Goal: Task Accomplishment & Management: Complete application form

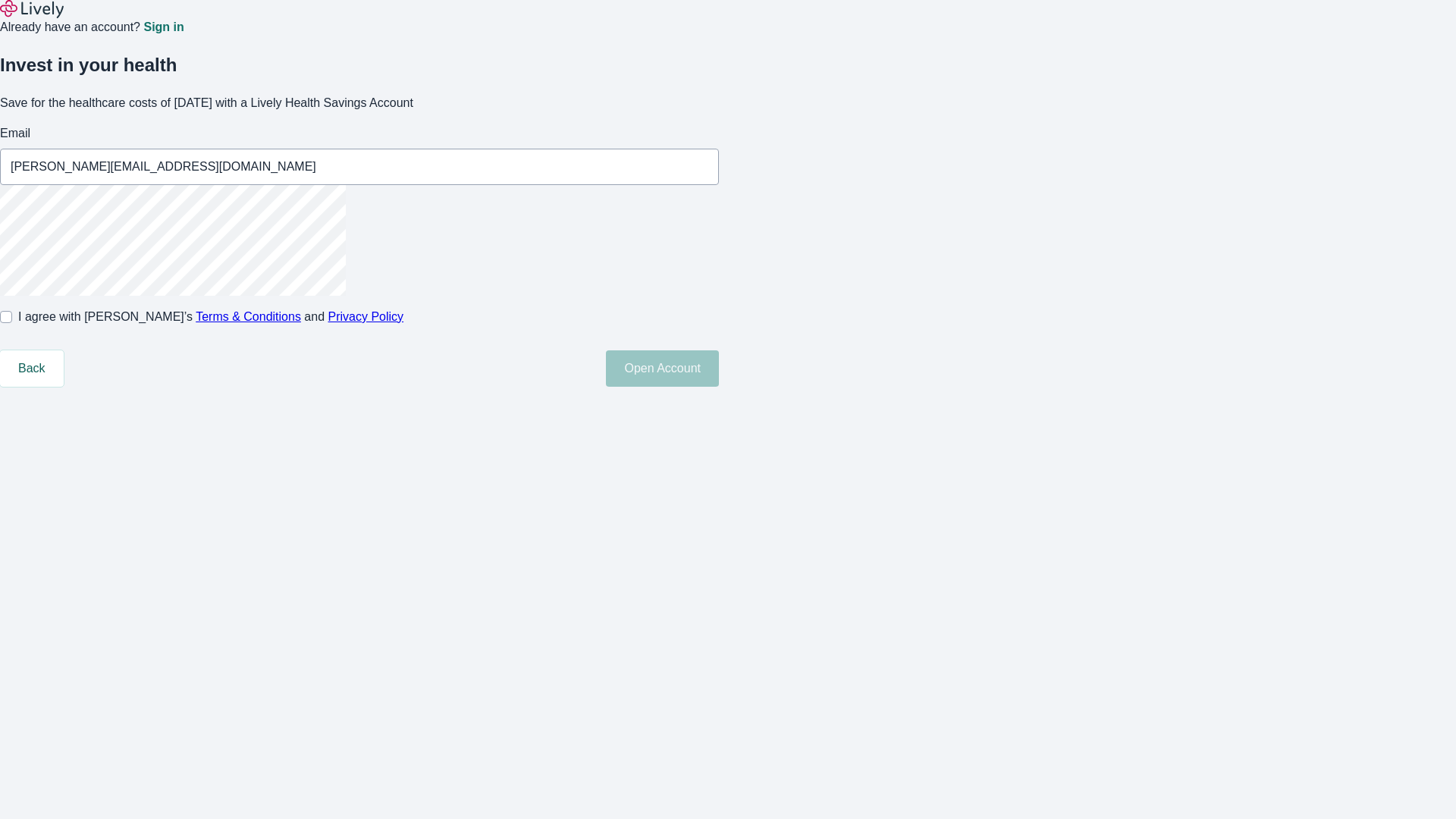
click at [12, 323] on input "I agree with Lively’s Terms & Conditions and Privacy Policy" at bounding box center [6, 317] width 12 height 12
checkbox input "true"
click at [718, 387] on button "Open Account" at bounding box center [661, 368] width 113 height 36
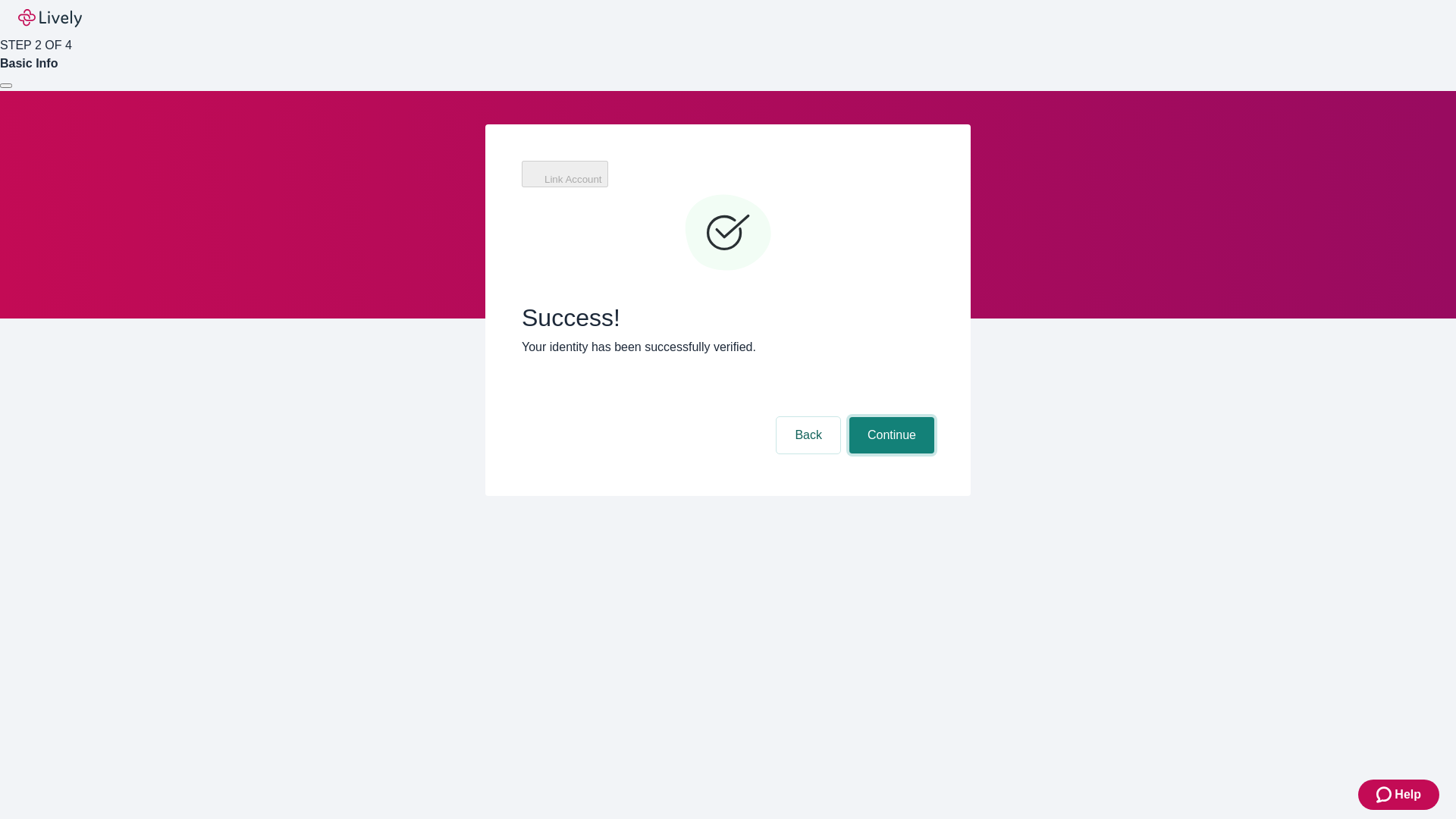
click at [889, 417] on button "Continue" at bounding box center [891, 435] width 85 height 36
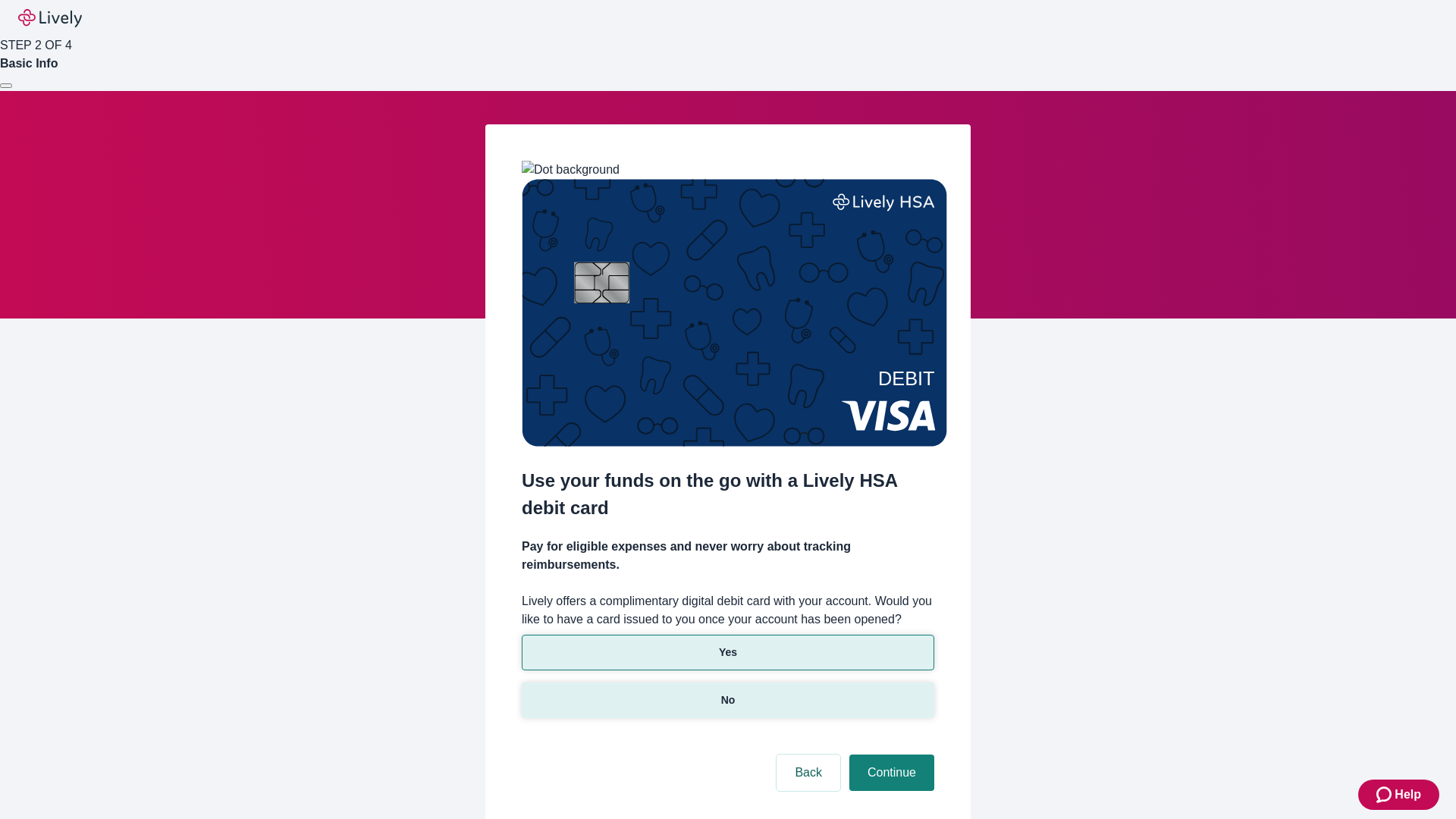
click at [727, 693] on p "No" at bounding box center [728, 700] width 14 height 16
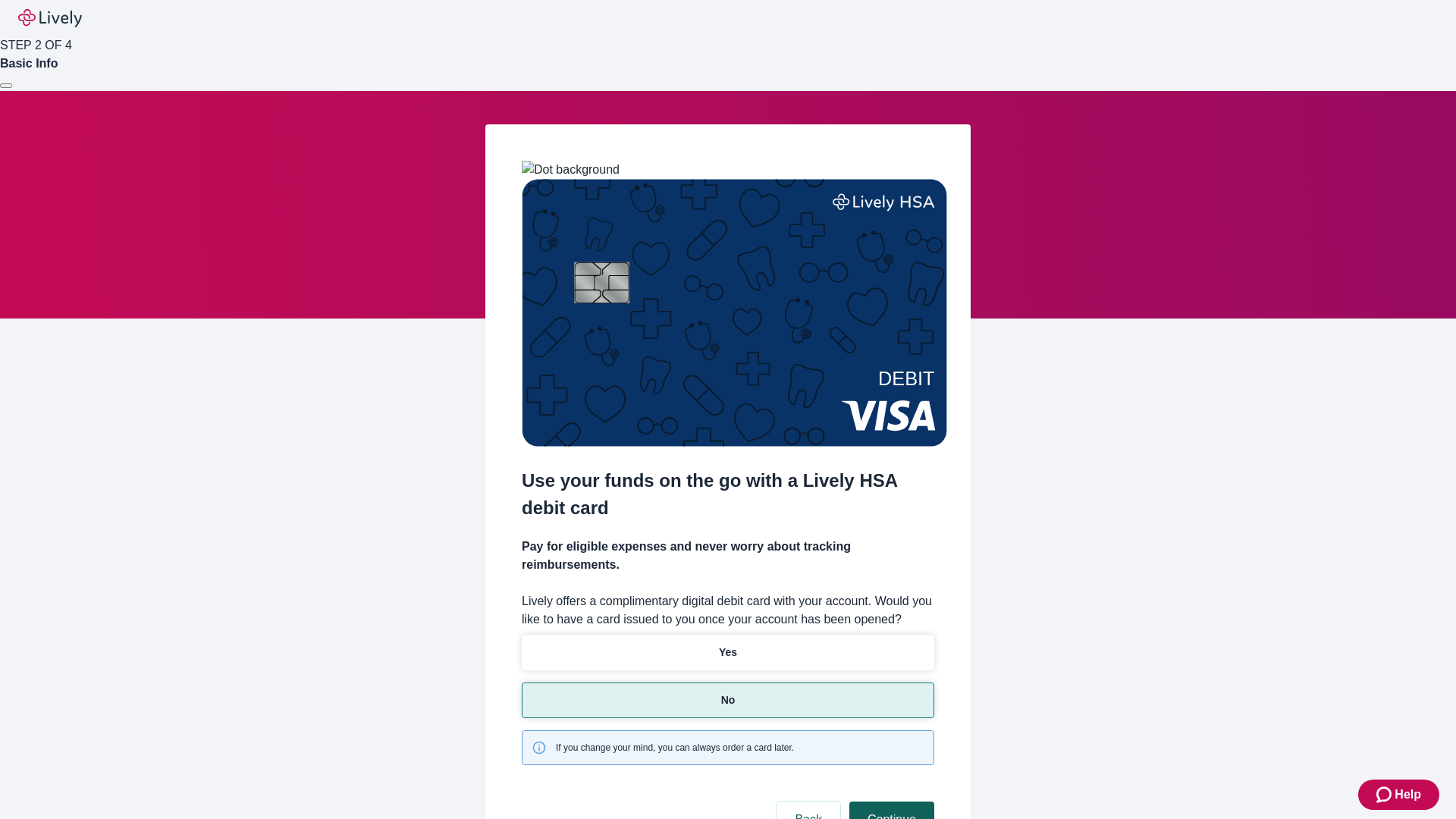
click at [889, 801] on button "Continue" at bounding box center [891, 819] width 85 height 36
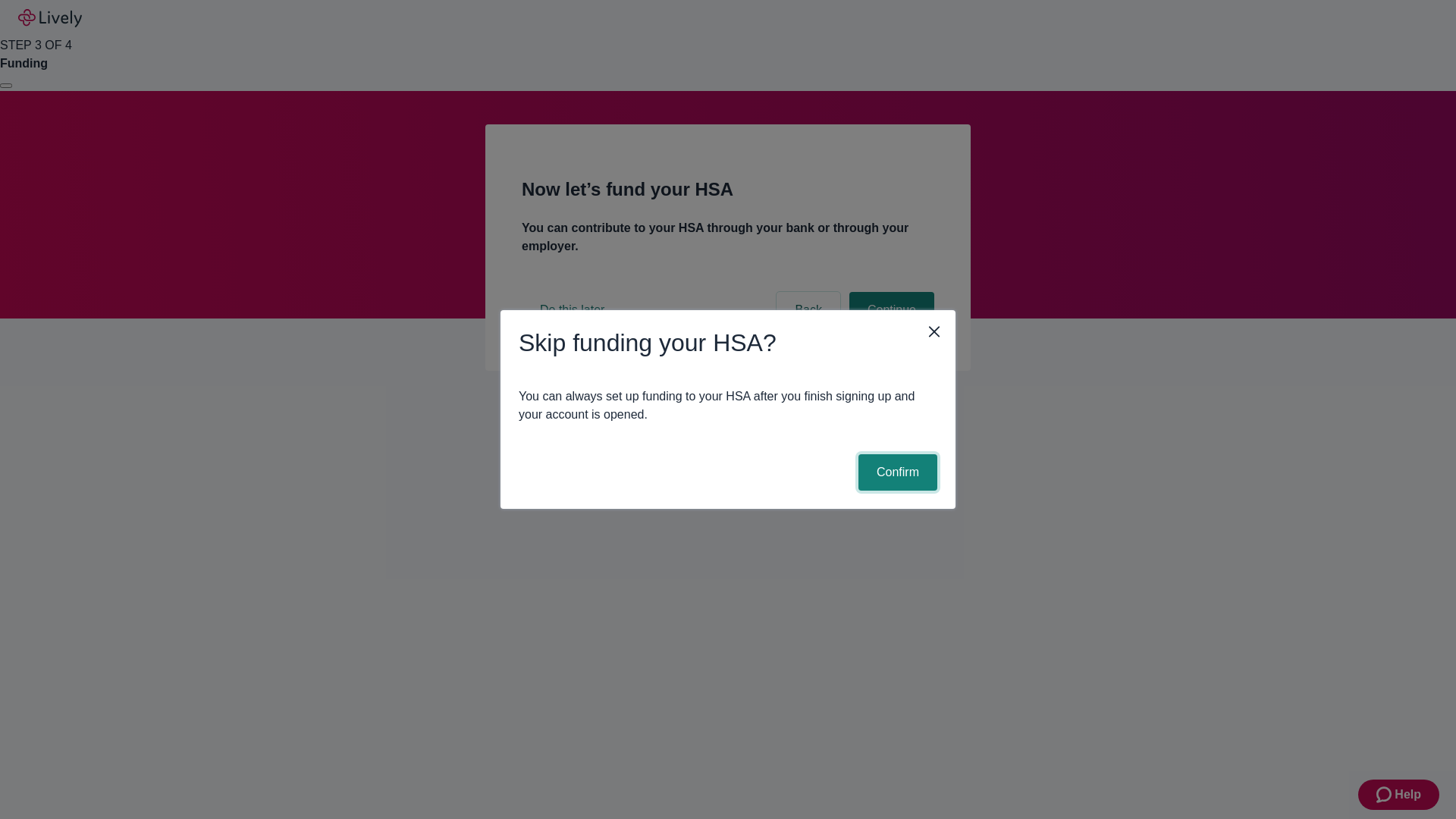
click at [895, 472] on button "Confirm" at bounding box center [898, 471] width 79 height 36
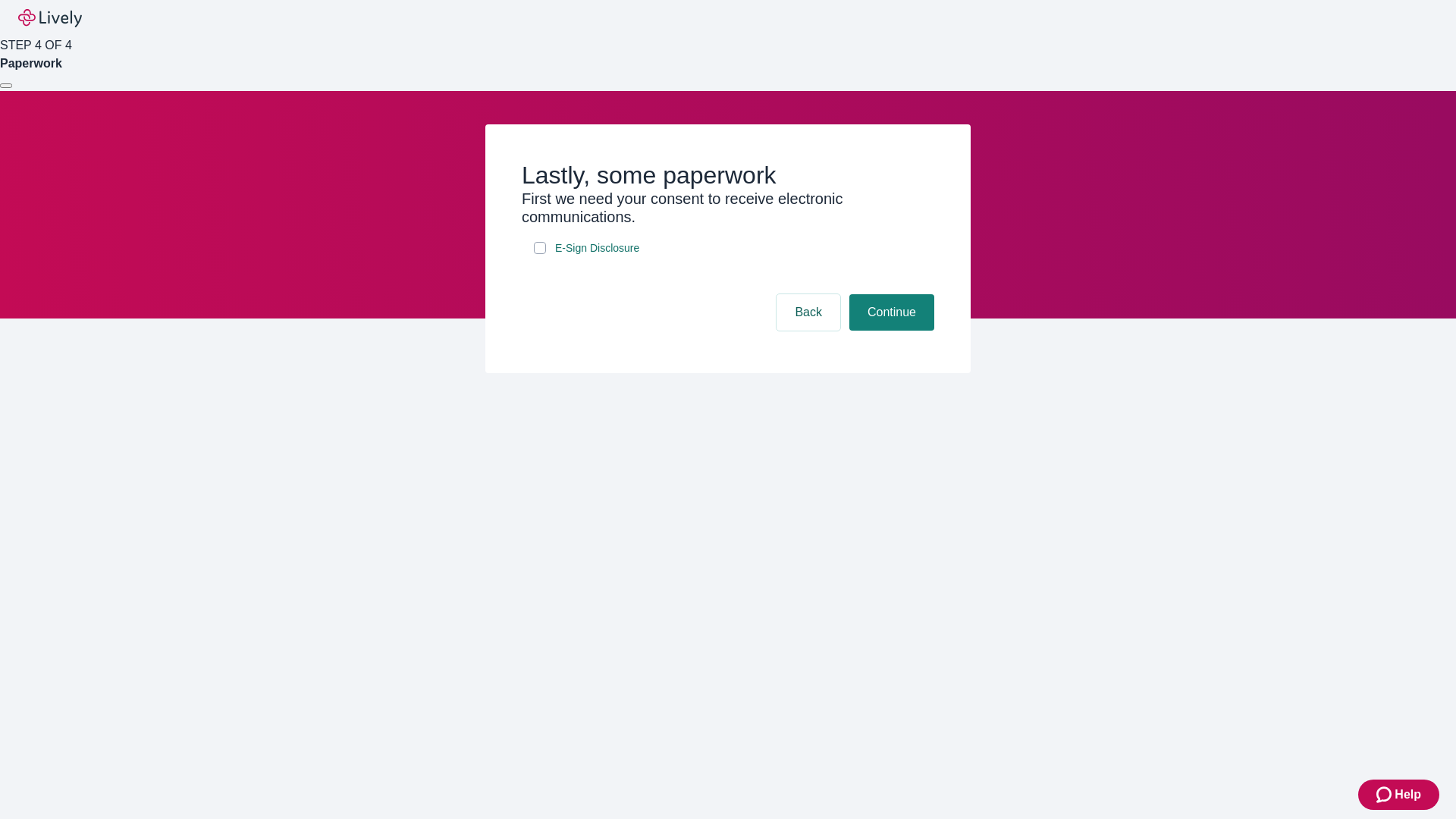
click at [540, 254] on input "E-Sign Disclosure" at bounding box center [539, 248] width 12 height 12
checkbox input "true"
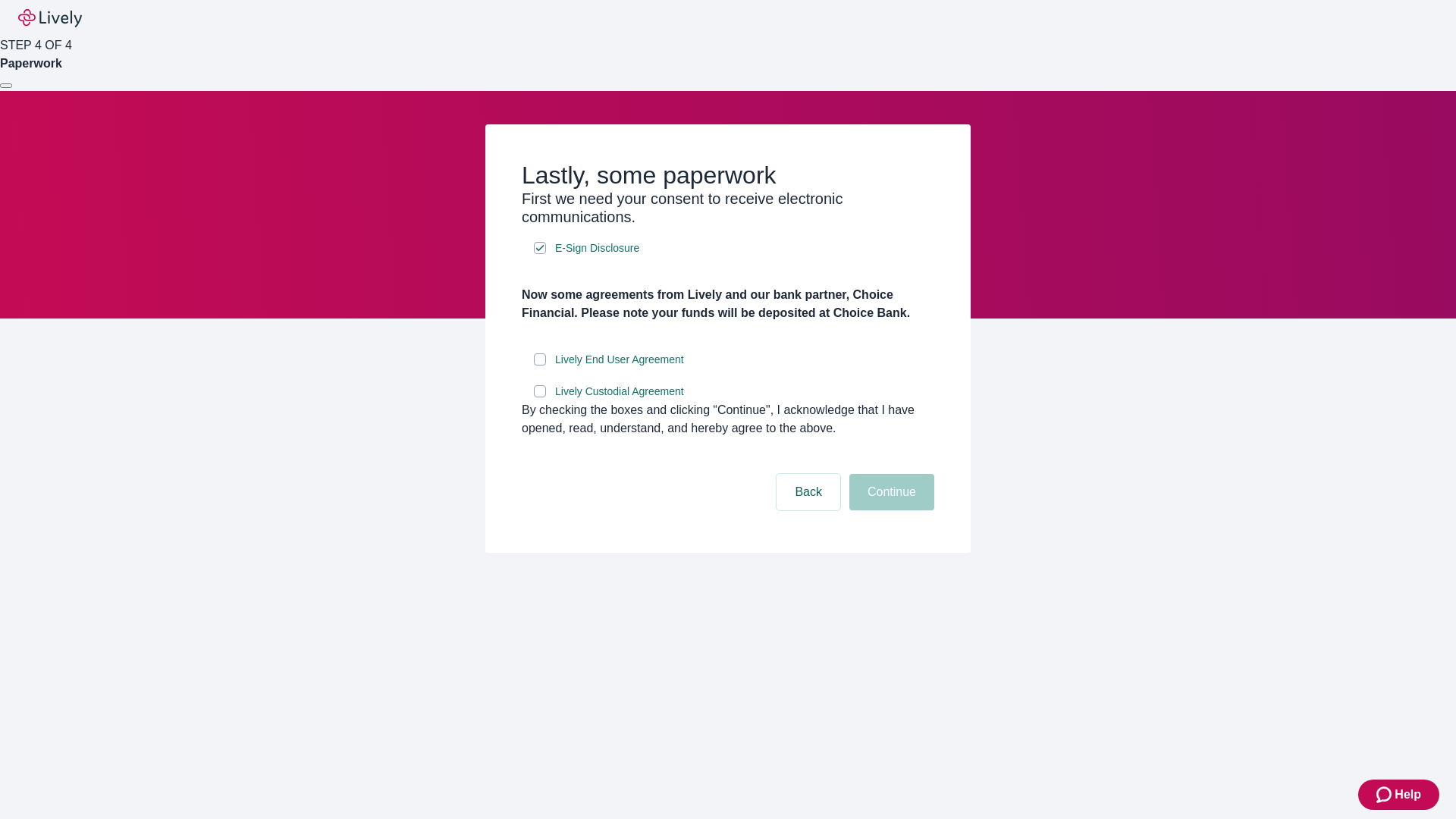
click at [540, 365] on input "Lively End User Agreement" at bounding box center [539, 359] width 12 height 12
checkbox input "true"
click at [540, 397] on input "Lively Custodial Agreement" at bounding box center [539, 391] width 12 height 12
checkbox input "true"
click at [889, 510] on button "Continue" at bounding box center [891, 492] width 85 height 36
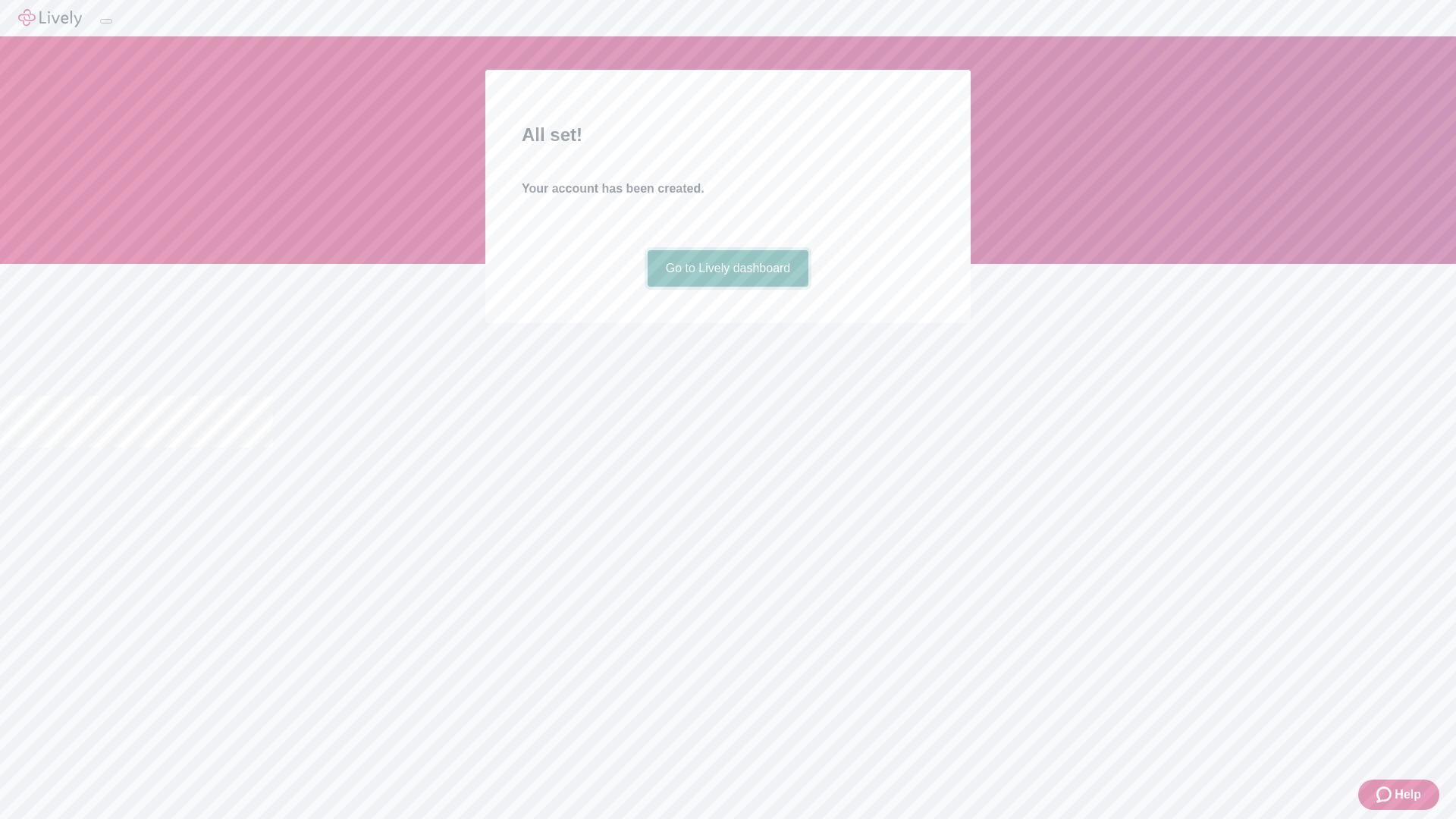
click at [727, 286] on link "Go to Lively dashboard" at bounding box center [728, 268] width 162 height 36
